Goal: Check status: Check status

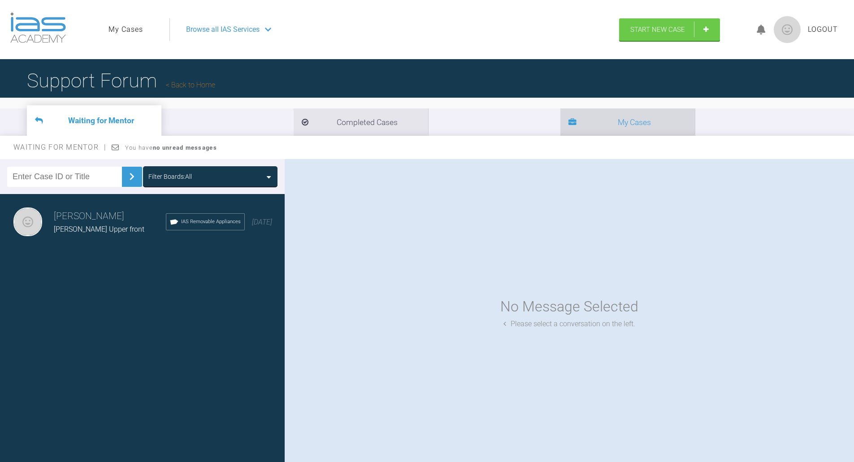
click at [561, 122] on li "My Cases" at bounding box center [628, 122] width 135 height 27
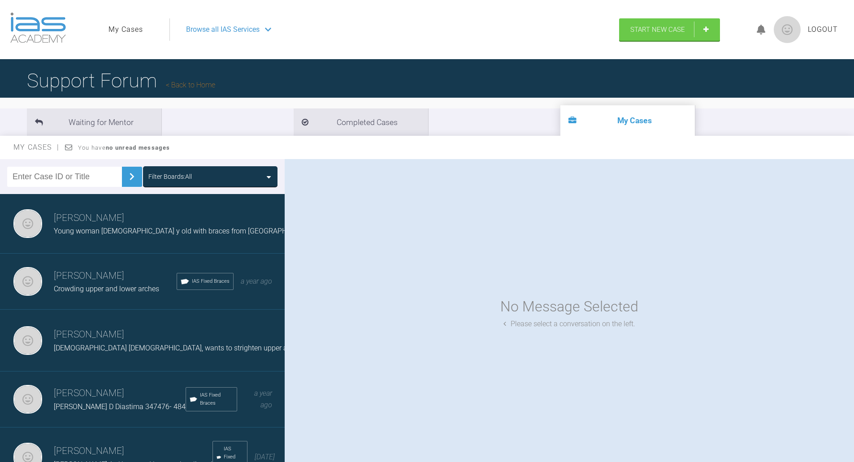
click at [109, 289] on span "Crowding upper and lower arches" at bounding box center [106, 289] width 105 height 9
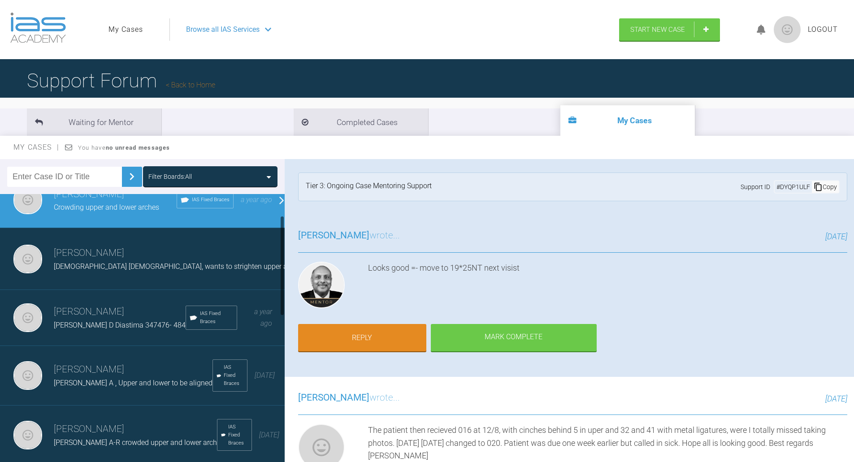
scroll to position [90, 0]
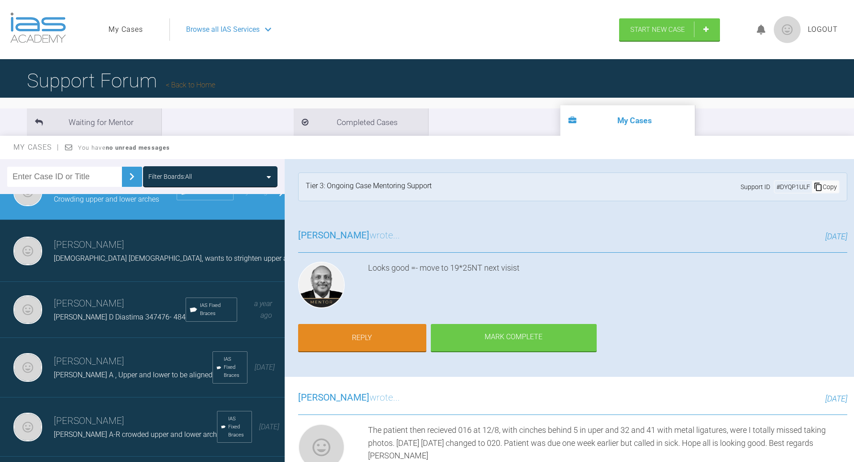
click at [121, 255] on span "[DEMOGRAPHIC_DATA] [DEMOGRAPHIC_DATA], wants to strighten upper arch" at bounding box center [176, 258] width 244 height 9
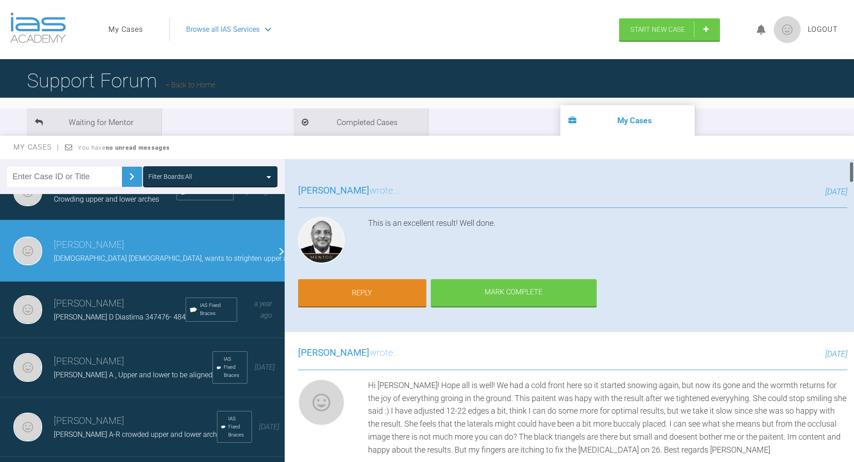
scroll to position [0, 0]
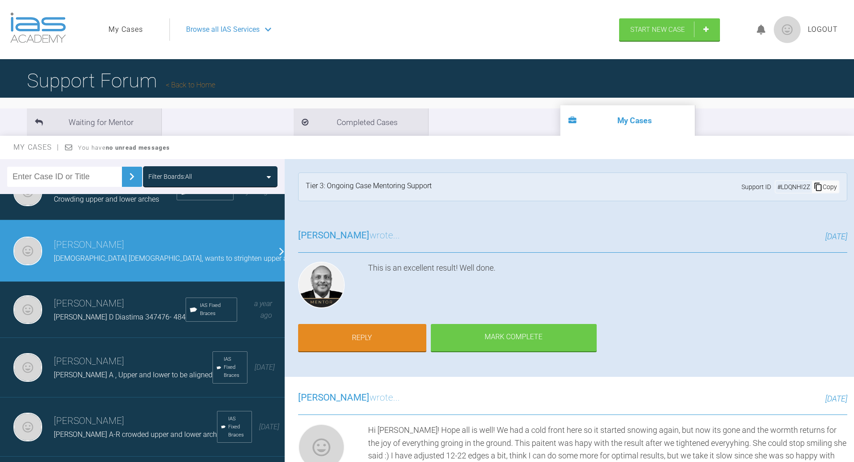
click at [218, 30] on span "Browse all IAS Services" at bounding box center [223, 30] width 74 height 12
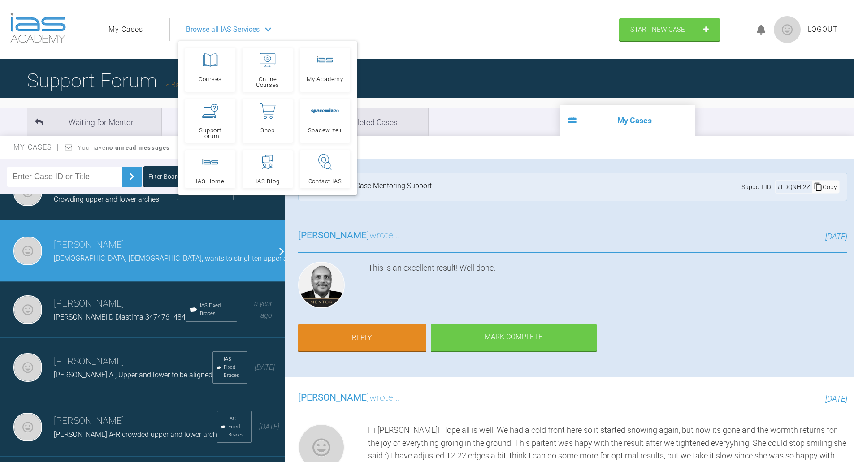
click at [218, 30] on span "Browse all IAS Services" at bounding box center [223, 30] width 74 height 12
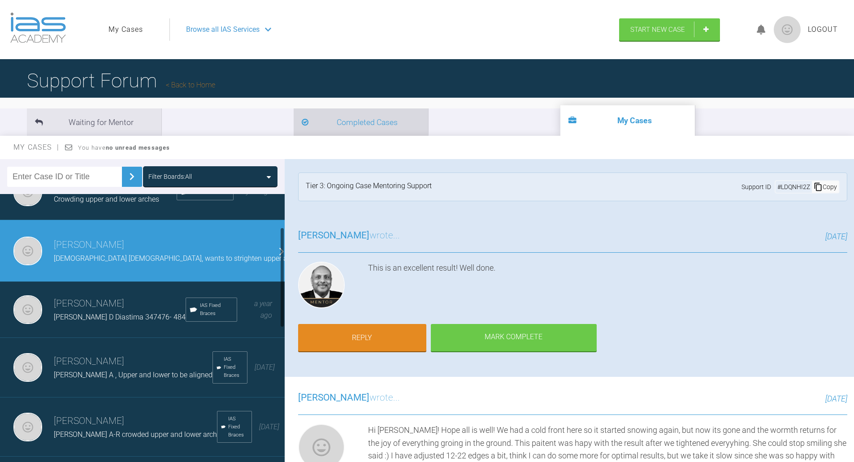
click at [294, 125] on li "Completed Cases" at bounding box center [361, 122] width 135 height 27
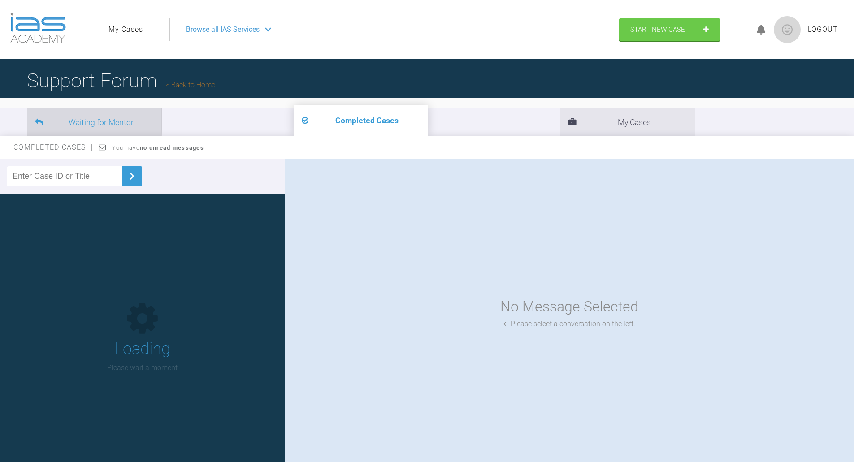
click at [117, 119] on li "Waiting for Mentor" at bounding box center [94, 122] width 135 height 27
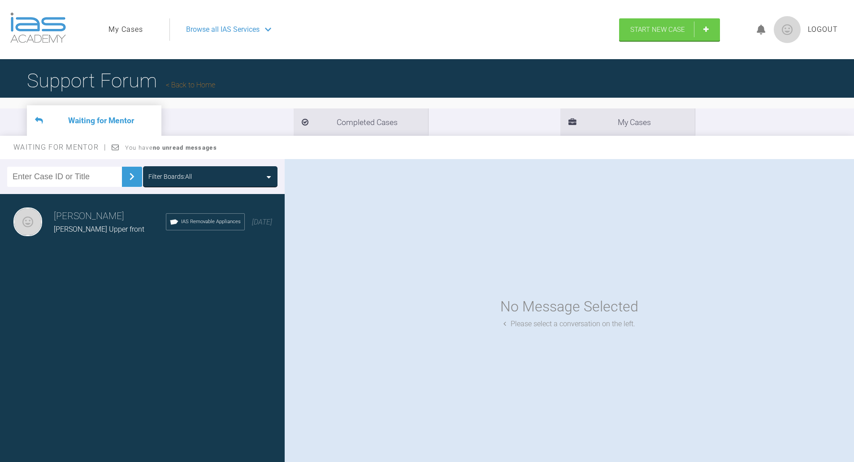
click at [130, 30] on link "My Cases" at bounding box center [126, 30] width 35 height 12
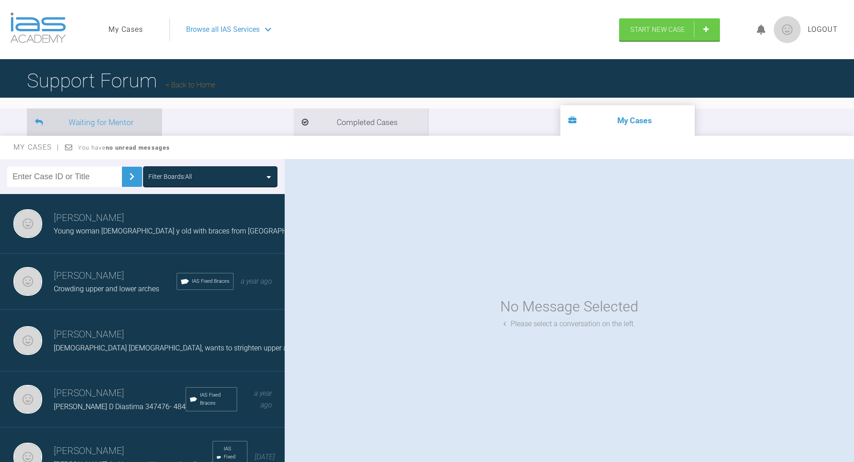
click at [139, 124] on li "Waiting for Mentor" at bounding box center [94, 122] width 135 height 27
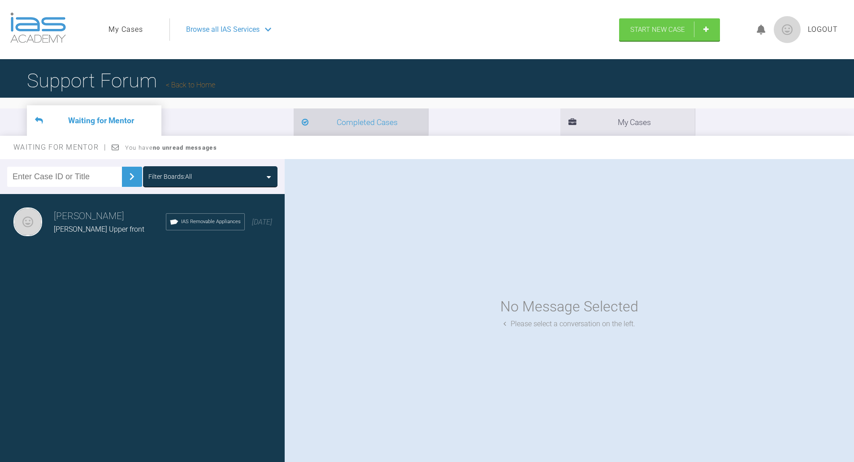
click at [294, 125] on li "Completed Cases" at bounding box center [361, 122] width 135 height 27
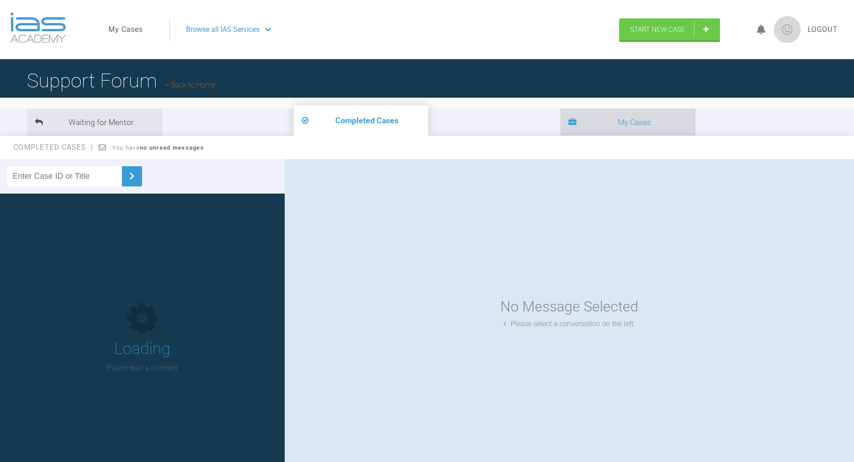
click at [561, 117] on li "My Cases" at bounding box center [628, 122] width 135 height 27
